Goal: Information Seeking & Learning: Learn about a topic

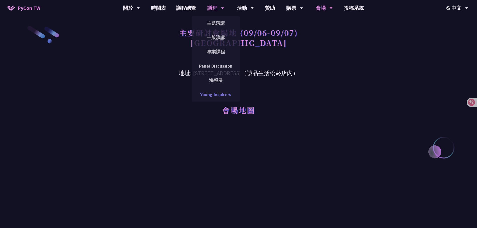
click at [204, 91] on link "Young Inspirers" at bounding box center [216, 95] width 48 height 12
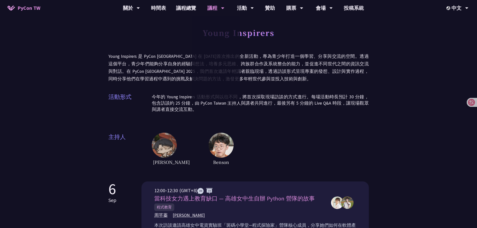
click at [256, 116] on div "活動形式 今年的 Young Inspirers 活動形式與以往不同，將首次採取現場訪談的方式進行。每場活動時長預計 30 分鐘，包含訪談約 25 分鐘，由 …" at bounding box center [238, 105] width 260 height 25
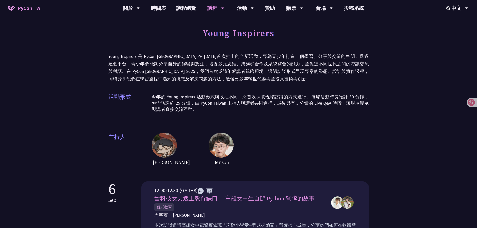
click at [236, 103] on p "今年的 Young Inspirers 活動形式與以往不同，將首次採取現場訪談的方式進行。每場活動時長預計 30 分鐘，包含訪談約 25 分鐘，由 PyCon…" at bounding box center [260, 103] width 217 height 19
click at [247, 110] on p "今年的 Young Inspirers 活動形式與以往不同，將首次採取現場訪談的方式進行。每場活動時長預計 30 分鐘，包含訪談約 25 分鐘，由 PyCon…" at bounding box center [260, 103] width 217 height 19
click at [183, 113] on div "活動形式 今年的 Young Inspirers 活動形式與以往不同，將首次採取現場訪談的方式進行。每場活動時長預計 30 分鐘，包含訪談約 25 分鐘，由 …" at bounding box center [238, 105] width 260 height 25
drag, startPoint x: 197, startPoint y: 113, endPoint x: 200, endPoint y: 114, distance: 3.4
click at [197, 114] on div "活動形式 今年的 Young Inspirers 活動形式與以往不同，將首次採取現場訪談的方式進行。每場活動時長預計 30 分鐘，包含訪談約 25 分鐘，由 …" at bounding box center [238, 105] width 260 height 25
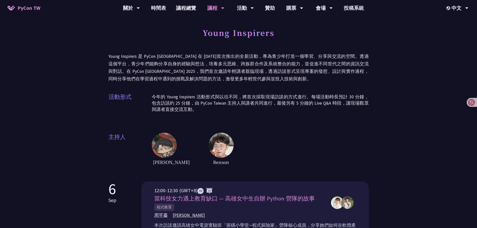
drag, startPoint x: 202, startPoint y: 111, endPoint x: 211, endPoint y: 121, distance: 13.3
click at [202, 111] on p "今年的 Young Inspirers 活動形式與以往不同，將首次採取現場訪談的方式進行。每場活動時長預計 30 分鐘，包含訪談約 25 分鐘，由 PyCon…" at bounding box center [260, 103] width 217 height 19
click at [367, 61] on p "Young Inspirers 是 PyCon [GEOGRAPHIC_DATA] 在 [DATE]首次推出的全新活動，專為青少年打造一個學習、分享與交流的空…" at bounding box center [238, 68] width 260 height 30
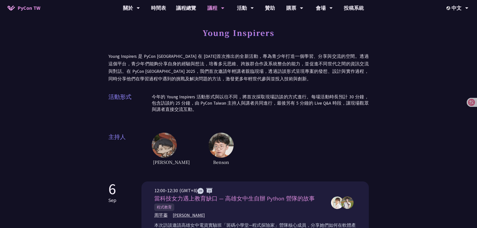
drag, startPoint x: 241, startPoint y: 121, endPoint x: 235, endPoint y: 116, distance: 7.6
click at [241, 120] on div "Young Inspirers Young Inspirers 是 PyCon [GEOGRAPHIC_DATA] 在 [DATE]首次推出的全新活動，專為青…" at bounding box center [238, 95] width 260 height 141
click at [205, 99] on p "今年的 Young Inspirers 活動形式與以往不同，將首次採取現場訪談的方式進行。每場活動時長預計 30 分鐘，包含訪談約 25 分鐘，由 PyCon…" at bounding box center [260, 103] width 217 height 19
click at [191, 104] on p "今年的 Young Inspirers 活動形式與以往不同，將首次採取現場訪談的方式進行。每場活動時長預計 30 分鐘，包含訪談約 25 分鐘，由 PyCon…" at bounding box center [260, 103] width 217 height 19
drag, startPoint x: 226, startPoint y: 85, endPoint x: 237, endPoint y: 80, distance: 11.9
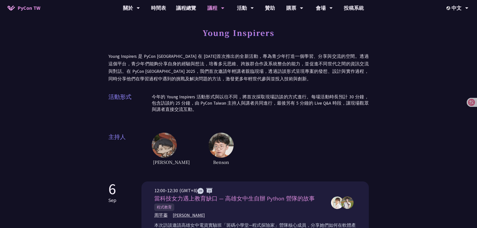
click at [227, 84] on div "Young Inspirers Young Inspirers 是 PyCon [GEOGRAPHIC_DATA] 在 [DATE]首次推出的全新活動，專為青…" at bounding box center [238, 95] width 260 height 141
click at [238, 80] on p "Young Inspirers 是 PyCon [GEOGRAPHIC_DATA] 在 [DATE]首次推出的全新活動，專為青少年打造一個學習、分享與交流的空…" at bounding box center [238, 68] width 260 height 30
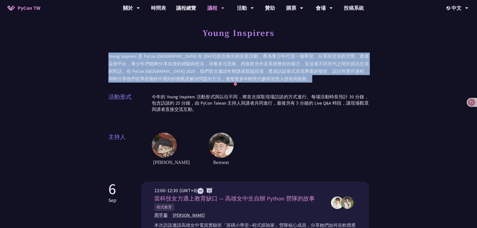
drag, startPoint x: 150, startPoint y: 73, endPoint x: 108, endPoint y: 55, distance: 45.2
click at [108, 55] on p "Young Inspirers 是 PyCon [GEOGRAPHIC_DATA] 在 [DATE]首次推出的全新活動，專為青少年打造一個學習、分享與交流的空…" at bounding box center [238, 68] width 260 height 30
click at [222, 74] on p "Young Inspirers 是 PyCon [GEOGRAPHIC_DATA] 在 [DATE]首次推出的全新活動，專為青少年打造一個學習、分享與交流的空…" at bounding box center [238, 68] width 260 height 30
click at [264, 81] on p "Young Inspirers 是 PyCon [GEOGRAPHIC_DATA] 在 [DATE]首次推出的全新活動，專為青少年打造一個學習、分享與交流的空…" at bounding box center [238, 68] width 260 height 30
click at [267, 76] on p "Young Inspirers 是 PyCon [GEOGRAPHIC_DATA] 在 [DATE]首次推出的全新活動，專為青少年打造一個學習、分享與交流的空…" at bounding box center [238, 68] width 260 height 30
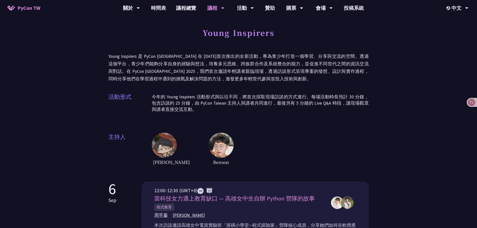
click at [293, 70] on p "Young Inspirers 是 PyCon [GEOGRAPHIC_DATA] 在 [DATE]首次推出的全新活動，專為青少年打造一個學習、分享與交流的空…" at bounding box center [238, 68] width 260 height 30
drag, startPoint x: 325, startPoint y: 69, endPoint x: 334, endPoint y: 72, distance: 9.7
click at [326, 69] on p "Young Inspirers 是 PyCon [GEOGRAPHIC_DATA] 在 [DATE]首次推出的全新活動，專為青少年打造一個學習、分享與交流的空…" at bounding box center [238, 68] width 260 height 30
drag, startPoint x: 352, startPoint y: 70, endPoint x: 371, endPoint y: 72, distance: 19.6
click at [355, 71] on p "Young Inspirers 是 PyCon [GEOGRAPHIC_DATA] 在 [DATE]首次推出的全新活動，專為青少年打造一個學習、分享與交流的空…" at bounding box center [238, 68] width 260 height 30
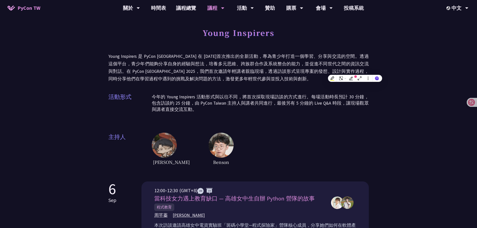
drag, startPoint x: 385, startPoint y: 72, endPoint x: 381, endPoint y: 77, distance: 6.6
click at [234, 128] on div "Young Inspirers Young Inspirers 是 PyCon [GEOGRAPHIC_DATA] 在 [DATE]首次推出的全新活動，專為青…" at bounding box center [238, 95] width 260 height 141
click at [194, 106] on p "今年的 Young Inspirers 活動形式與以往不同，將首次採取現場訪談的方式進行。每場活動時長預計 30 分鐘，包含訪談約 25 分鐘，由 PyCon…" at bounding box center [260, 103] width 217 height 19
click at [206, 110] on p "今年的 Young Inspirers 活動形式與以往不同，將首次採取現場訪談的方式進行。每場活動時長預計 30 分鐘，包含訪談約 25 分鐘，由 PyCon…" at bounding box center [260, 103] width 217 height 19
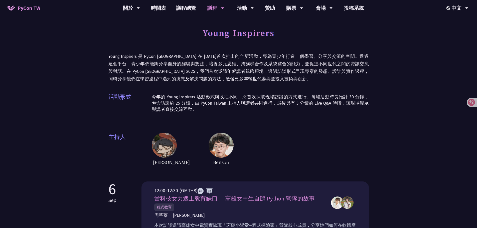
click at [206, 111] on p "今年的 Young Inspirers 活動形式與以往不同，將首次採取現場訪談的方式進行。每場活動時長預計 30 分鐘，包含訪談約 25 分鐘，由 PyCon…" at bounding box center [260, 103] width 217 height 19
click at [307, 143] on div "[PERSON_NAME]" at bounding box center [260, 150] width 217 height 34
drag, startPoint x: 307, startPoint y: 139, endPoint x: 283, endPoint y: 140, distance: 24.6
click at [308, 139] on div "[PERSON_NAME]" at bounding box center [260, 150] width 217 height 34
drag, startPoint x: 393, startPoint y: 87, endPoint x: 397, endPoint y: 74, distance: 13.7
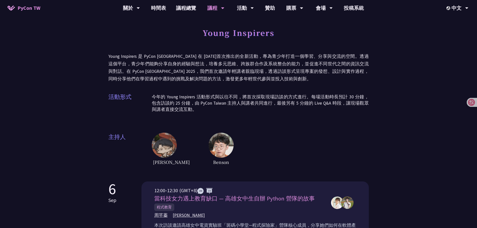
click at [298, 110] on p "今年的 Young Inspirers 活動形式與以往不同，將首次採取現場訪談的方式進行。每場活動時長預計 30 分鐘，包含訪談約 25 分鐘，由 PyCon…" at bounding box center [260, 103] width 217 height 19
click at [229, 93] on div "活動形式 今年的 Young Inspirers 活動形式與以往不同，將首次採取現場訪談的方式進行。每場活動時長預計 30 分鐘，包含訪談約 25 分鐘，由 …" at bounding box center [238, 105] width 260 height 25
click at [226, 125] on div "Young Inspirers Young Inspirers 是 PyCon [GEOGRAPHIC_DATA] 在 [DATE]首次推出的全新活動，專為青…" at bounding box center [238, 95] width 260 height 141
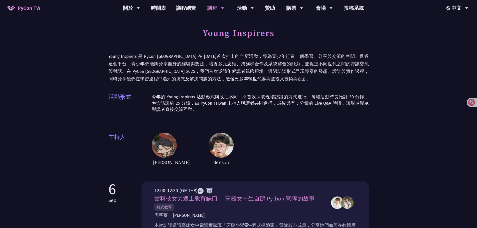
click at [354, 136] on div "[PERSON_NAME]" at bounding box center [260, 150] width 217 height 34
drag, startPoint x: 426, startPoint y: 62, endPoint x: 407, endPoint y: 80, distance: 26.7
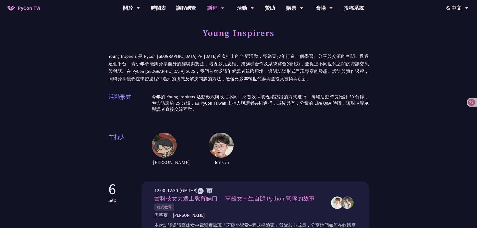
click at [240, 107] on p "今年的 Young Inspirers 活動形式與以往不同，將首次採取現場訪談的方式進行。每場活動時長預計 30 分鐘，包含訪談約 25 分鐘，由 PyCon…" at bounding box center [260, 103] width 217 height 19
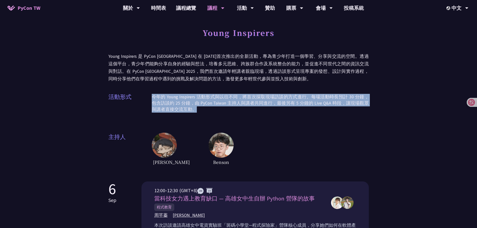
drag, startPoint x: 183, startPoint y: 113, endPoint x: 160, endPoint y: 96, distance: 28.6
click at [151, 99] on div "活動形式 今年的 Young Inspirers 活動形式與以往不同，將首次採取現場訪談的方式進行。每場活動時長預計 30 分鐘，包含訪談約 25 分鐘，由 …" at bounding box center [238, 105] width 260 height 25
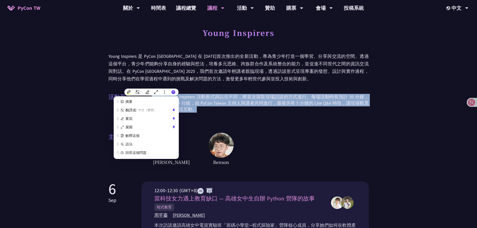
click at [248, 94] on div "活動形式 今年的 Young Inspirers 活動形式與以往不同，將首次採取現場訪談的方式進行。每場活動時長預計 30 分鐘，包含訪談約 25 分鐘，由 …" at bounding box center [238, 105] width 260 height 25
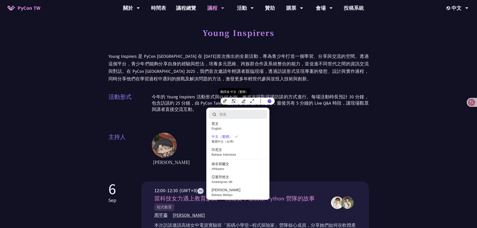
click at [210, 101] on p "今年的 Young Inspirers 活動形式與以往不同，將首次採取現場訪談的方式進行。每場活動時長預計 30 分鐘，包含訪談約 25 分鐘，由 PyCon…" at bounding box center [260, 103] width 217 height 19
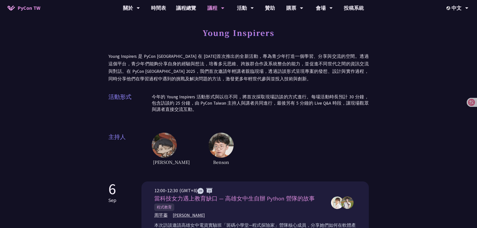
click at [245, 87] on div "Young Inspirers Young Inspirers 是 PyCon [GEOGRAPHIC_DATA] 在 [DATE]首次推出的全新活動，專為青…" at bounding box center [238, 95] width 260 height 141
drag, startPoint x: 239, startPoint y: 80, endPoint x: 231, endPoint y: 81, distance: 7.8
click at [231, 81] on p "Young Inspirers 是 PyCon [GEOGRAPHIC_DATA] 在 [DATE]首次推出的全新活動，專為青少年打造一個學習、分享與交流的空…" at bounding box center [238, 68] width 260 height 30
click at [257, 88] on span "Ctrl J" at bounding box center [260, 88] width 8 height 5
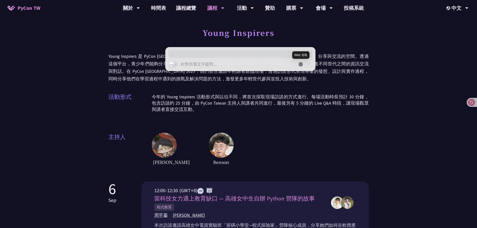
click at [291, 84] on div "Young Inspirers Young Inspirers 是 PyCon [GEOGRAPHIC_DATA] 在 [DATE]首次推出的全新活動，專為青…" at bounding box center [238, 95] width 260 height 141
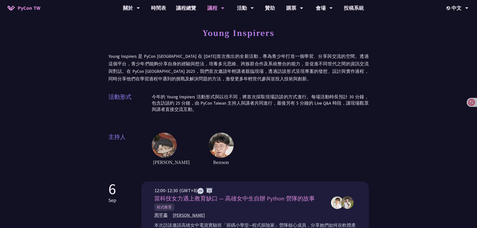
click at [258, 81] on p "Young Inspirers 是 PyCon [GEOGRAPHIC_DATA] 在 [DATE]首次推出的全新活動，專為青少年打造一個學習、分享與交流的空…" at bounding box center [238, 68] width 260 height 30
drag, startPoint x: 237, startPoint y: 81, endPoint x: 233, endPoint y: 81, distance: 4.5
click at [233, 81] on p "Young Inspirers 是 PyCon [GEOGRAPHIC_DATA] 在 [DATE]首次推出的全新活動，專為青少年打造一個學習、分享與交流的空…" at bounding box center [238, 68] width 260 height 30
drag, startPoint x: 251, startPoint y: 82, endPoint x: 254, endPoint y: 83, distance: 3.0
click at [251, 82] on p "Young Inspirers 是 PyCon [GEOGRAPHIC_DATA] 在 [DATE]首次推出的全新活動，專為青少年打造一個學習、分享與交流的空…" at bounding box center [238, 68] width 260 height 30
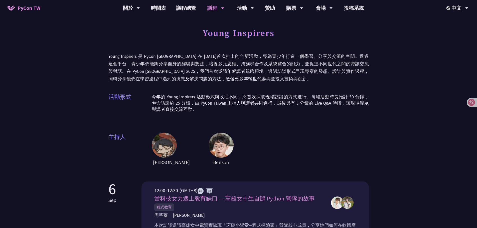
click at [322, 124] on div "Young Inspirers Young Inspirers 是 PyCon [GEOGRAPHIC_DATA] 在 [DATE]首次推出的全新活動，專為青…" at bounding box center [238, 95] width 260 height 141
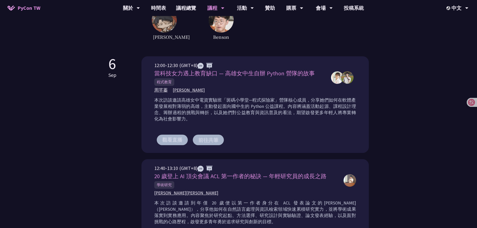
click at [177, 107] on p "本次訪談邀請高雄女中電資實驗班「斑碼小學堂─程式探險家」營隊核心成員，分享她們如何在軟體產業發展相對薄弱的高雄，主動發起面向國中生的 Python 公益課程。…" at bounding box center [255, 109] width 202 height 25
click at [171, 119] on p "本次訪談邀請高雄女中電資實驗班「斑碼小學堂─程式探險家」營隊核心成員，分享她們如何在軟體產業發展相對薄弱的高雄，主動發起面向國中生的 Python 公益課程。…" at bounding box center [255, 109] width 202 height 25
click at [234, 110] on p "本次訪談邀請高雄女中電資實驗班「斑碼小學堂─程式探險家」營隊核心成員，分享她們如何在軟體產業發展相對薄弱的高雄，主動發起面向國中生的 Python 公益課程。…" at bounding box center [255, 109] width 202 height 25
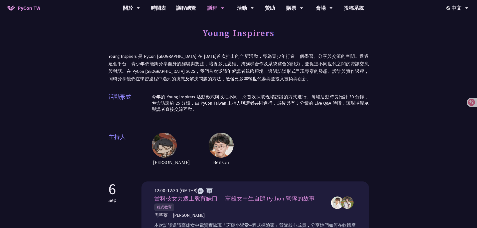
click at [258, 110] on p "今年的 Young Inspirers 活動形式與以往不同，將首次採取現場訪談的方式進行。每場活動時長預計 30 分鐘，包含訪談約 25 分鐘，由 PyCon…" at bounding box center [260, 103] width 217 height 19
click at [262, 114] on div "活動形式 今年的 Young Inspirers 活動形式與以往不同，將首次採取現場訪談的方式進行。每場活動時長預計 30 分鐘，包含訪談約 25 分鐘，由 …" at bounding box center [238, 105] width 260 height 25
click at [205, 111] on p "今年的 Young Inspirers 活動形式與以往不同，將首次採取現場訪談的方式進行。每場活動時長預計 30 分鐘，包含訪談約 25 分鐘，由 PyCon…" at bounding box center [260, 103] width 217 height 19
click at [293, 119] on div "Young Inspirers Young Inspirers 是 PyCon [GEOGRAPHIC_DATA] 在 [DATE]首次推出的全新活動，專為青…" at bounding box center [238, 95] width 260 height 141
